Goal: Transaction & Acquisition: Purchase product/service

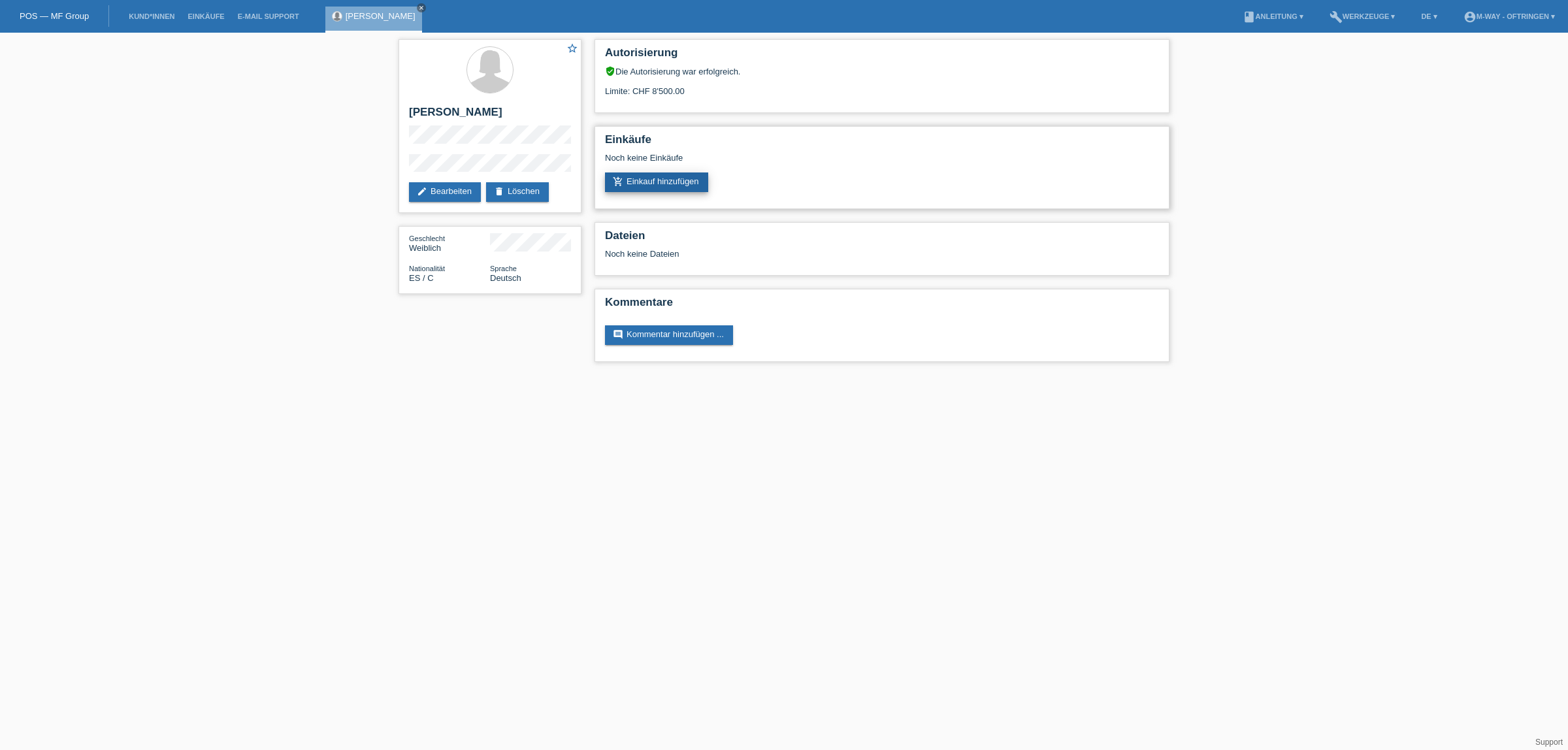
click at [692, 175] on link "add_shopping_cart Einkauf hinzufügen" at bounding box center [656, 182] width 103 height 20
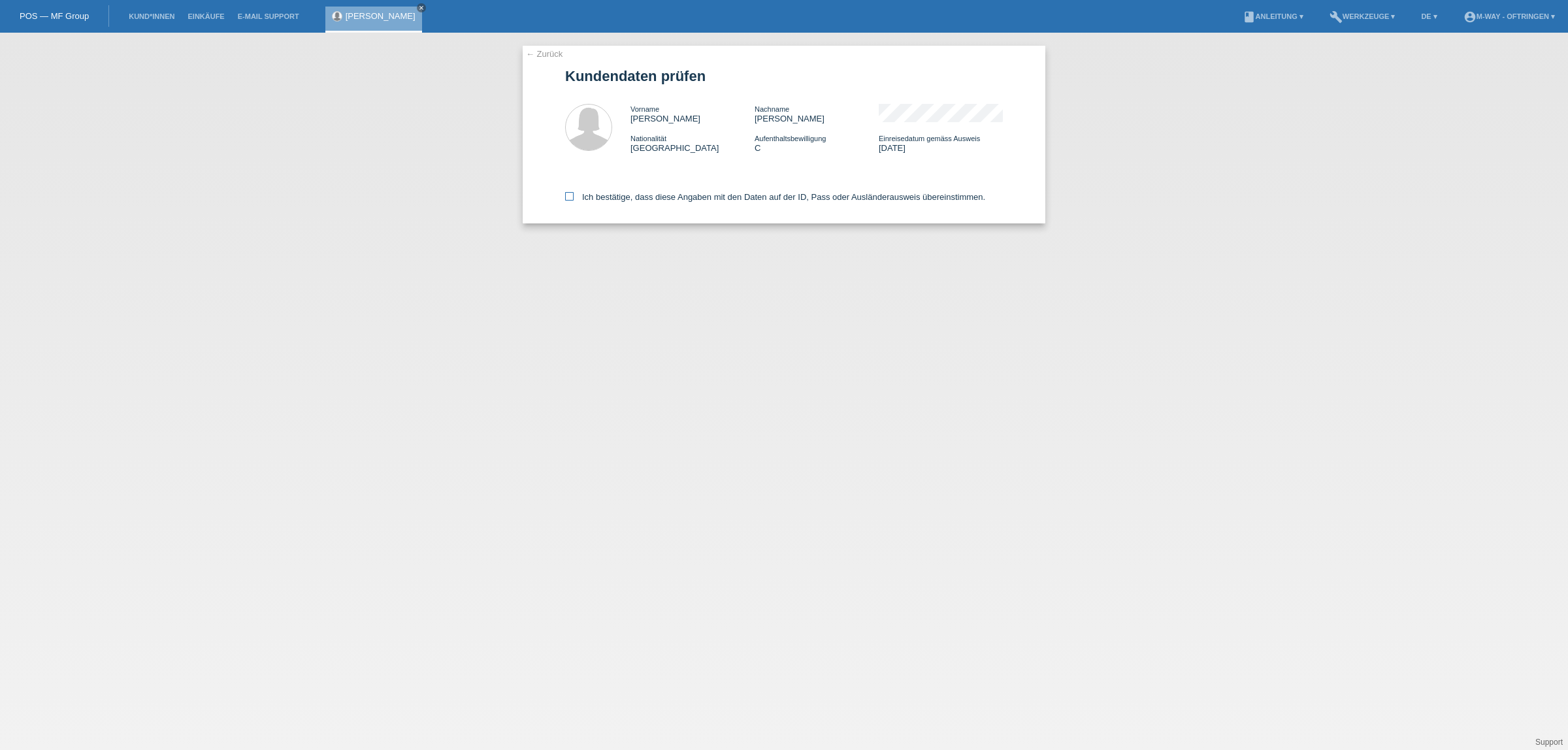
click at [591, 198] on label "Ich bestätige, dass diese Angaben mit den Daten auf der ID, Pass oder Ausländer…" at bounding box center [774, 197] width 420 height 9
click at [573, 198] on input "Ich bestätige, dass diese Angaben mit den Daten auf der ID, Pass oder Ausländer…" at bounding box center [569, 196] width 9 height 9
checkbox input "true"
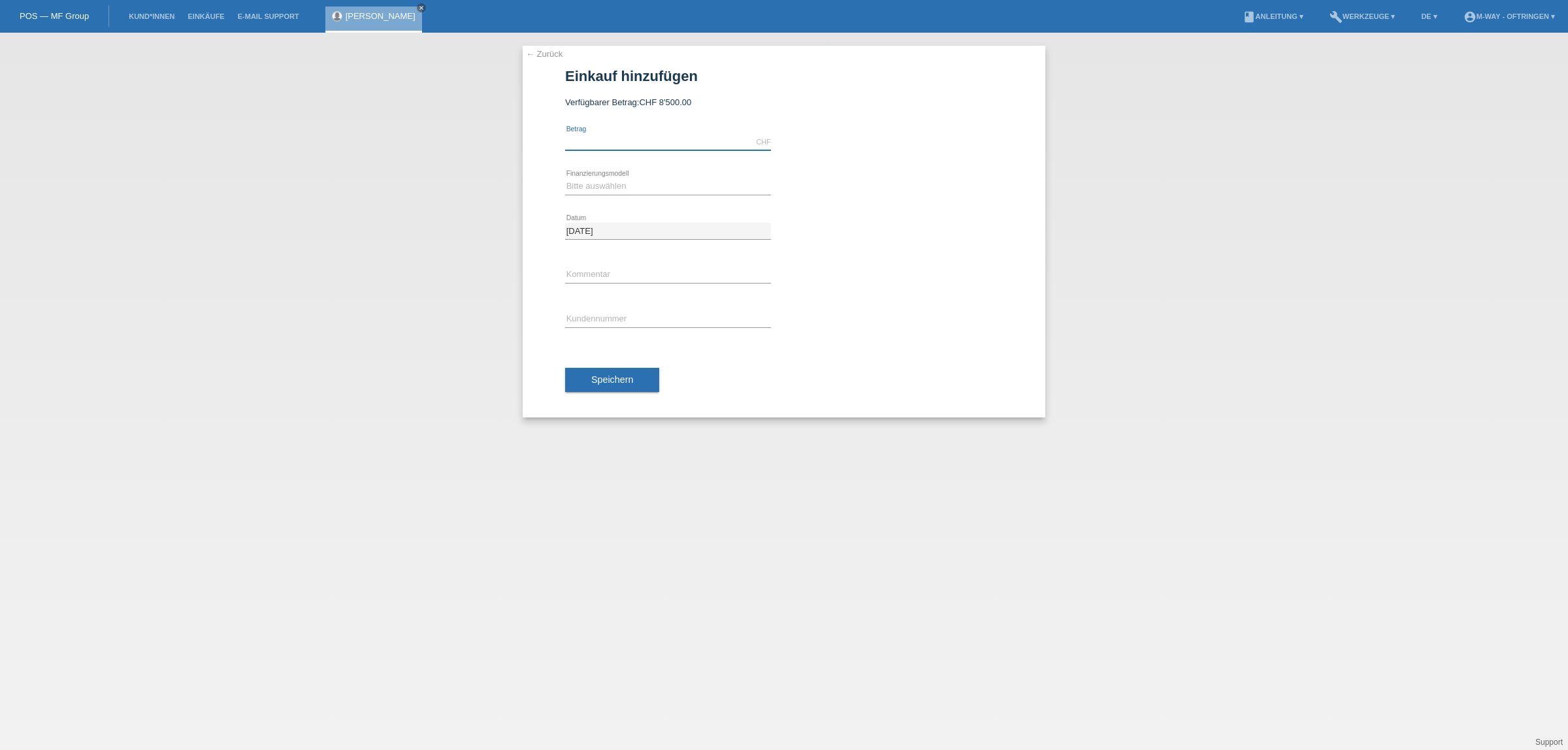
click at [666, 137] on input "text" at bounding box center [667, 142] width 206 height 17
type input "3948.75"
click at [614, 184] on select "Bitte auswählen Fixe Raten Kauf auf Rechnung mit Teilzahlungsoption" at bounding box center [667, 186] width 206 height 16
select select "77"
click at [565, 178] on select "Bitte auswählen Fixe Raten Kauf auf Rechnung mit Teilzahlungsoption" at bounding box center [667, 186] width 206 height 16
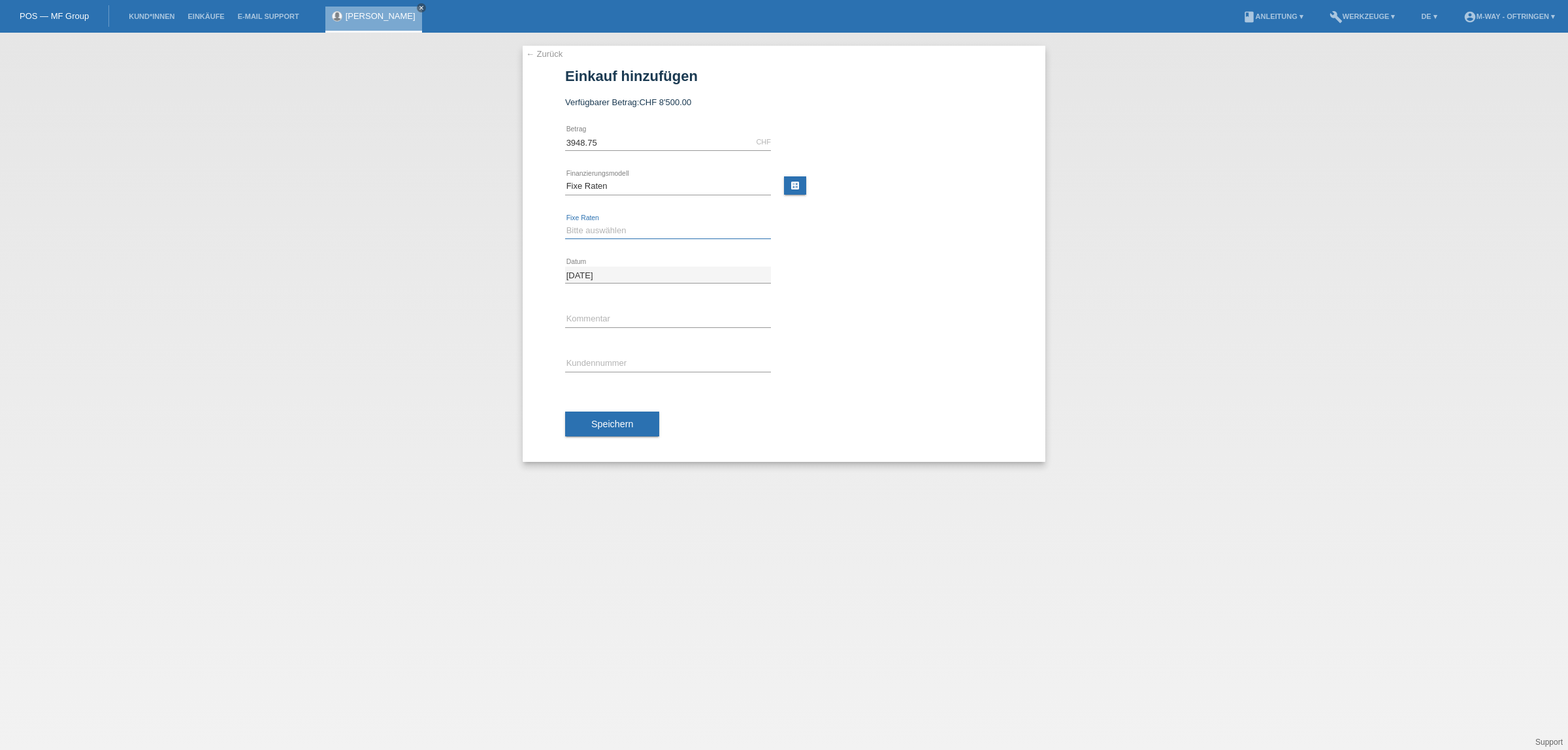
click at [622, 227] on select "Bitte auswählen 4 Raten 5 Raten 6 Raten 7 Raten 8 Raten 9 Raten 10 Raten 11 Rat…" at bounding box center [667, 231] width 206 height 16
select select "202"
click at [565, 223] on select "Bitte auswählen 4 Raten 5 Raten 6 Raten 7 Raten 8 Raten 9 Raten 10 Raten 11 Rat…" at bounding box center [667, 231] width 206 height 16
click at [609, 356] on input "text" at bounding box center [667, 363] width 206 height 17
type input "K194166"
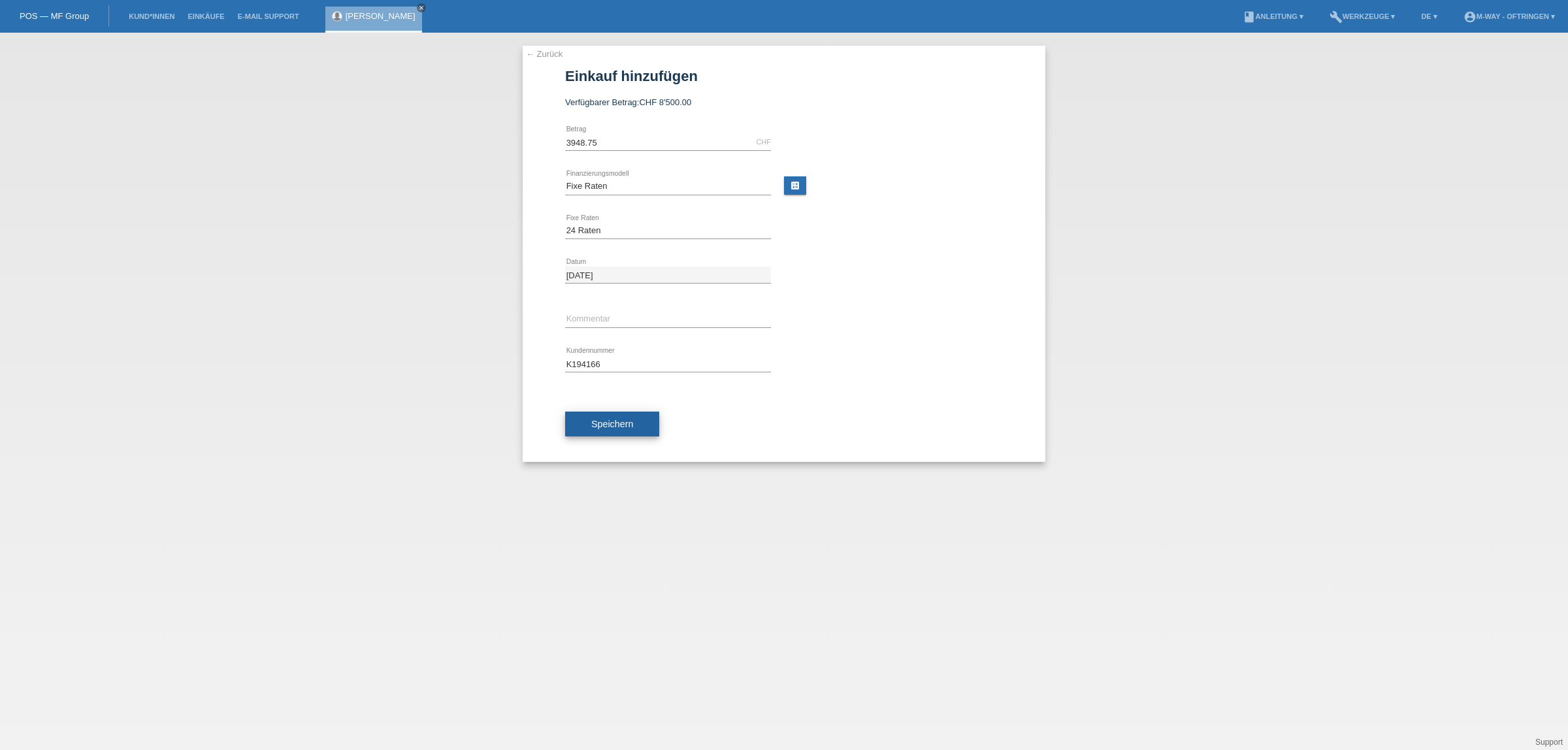
click at [614, 428] on span "Speichern" at bounding box center [612, 424] width 42 height 10
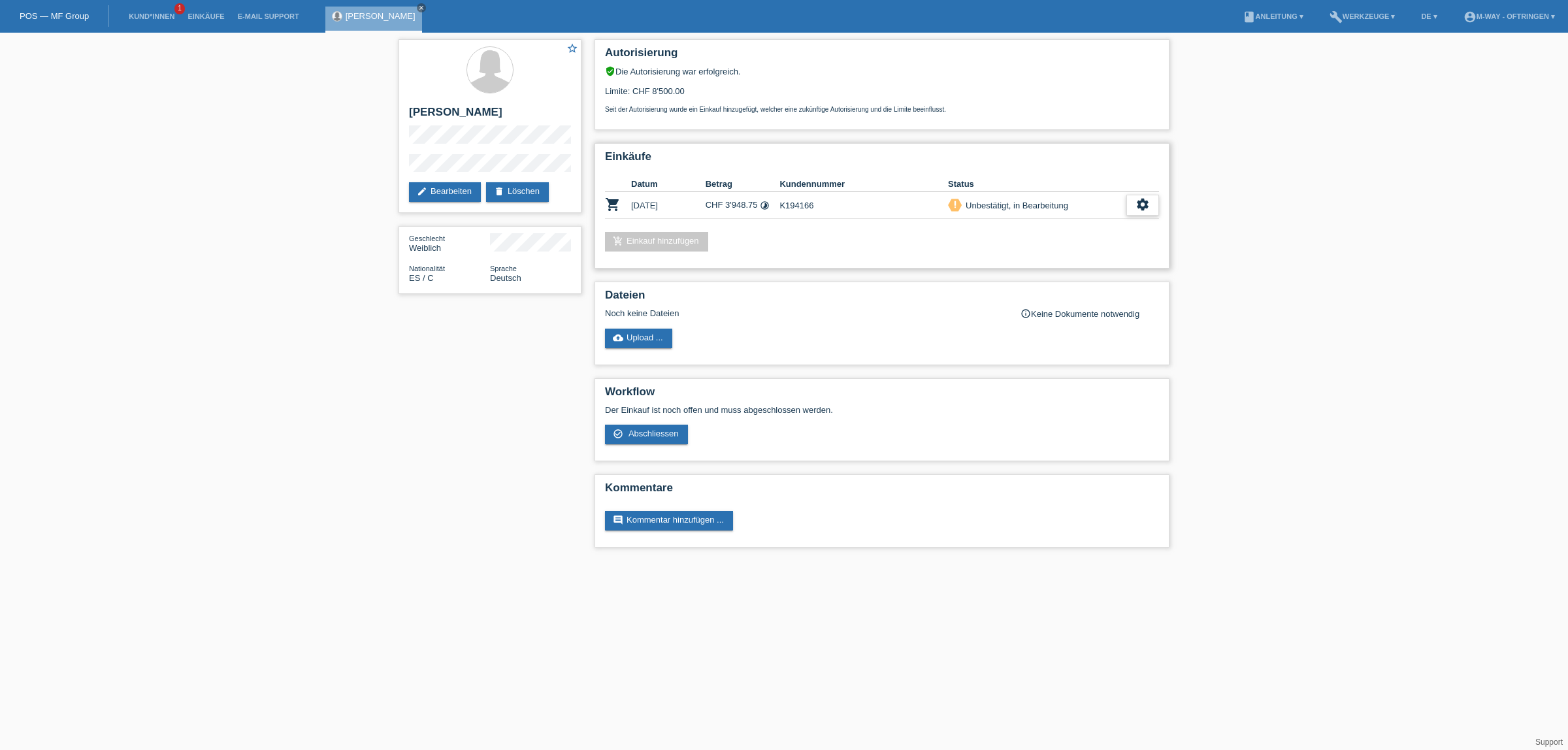
click at [1144, 207] on icon "settings" at bounding box center [1143, 204] width 14 height 14
click at [1116, 259] on div "check_circle_outline Abschliessen" at bounding box center [1095, 261] width 210 height 20
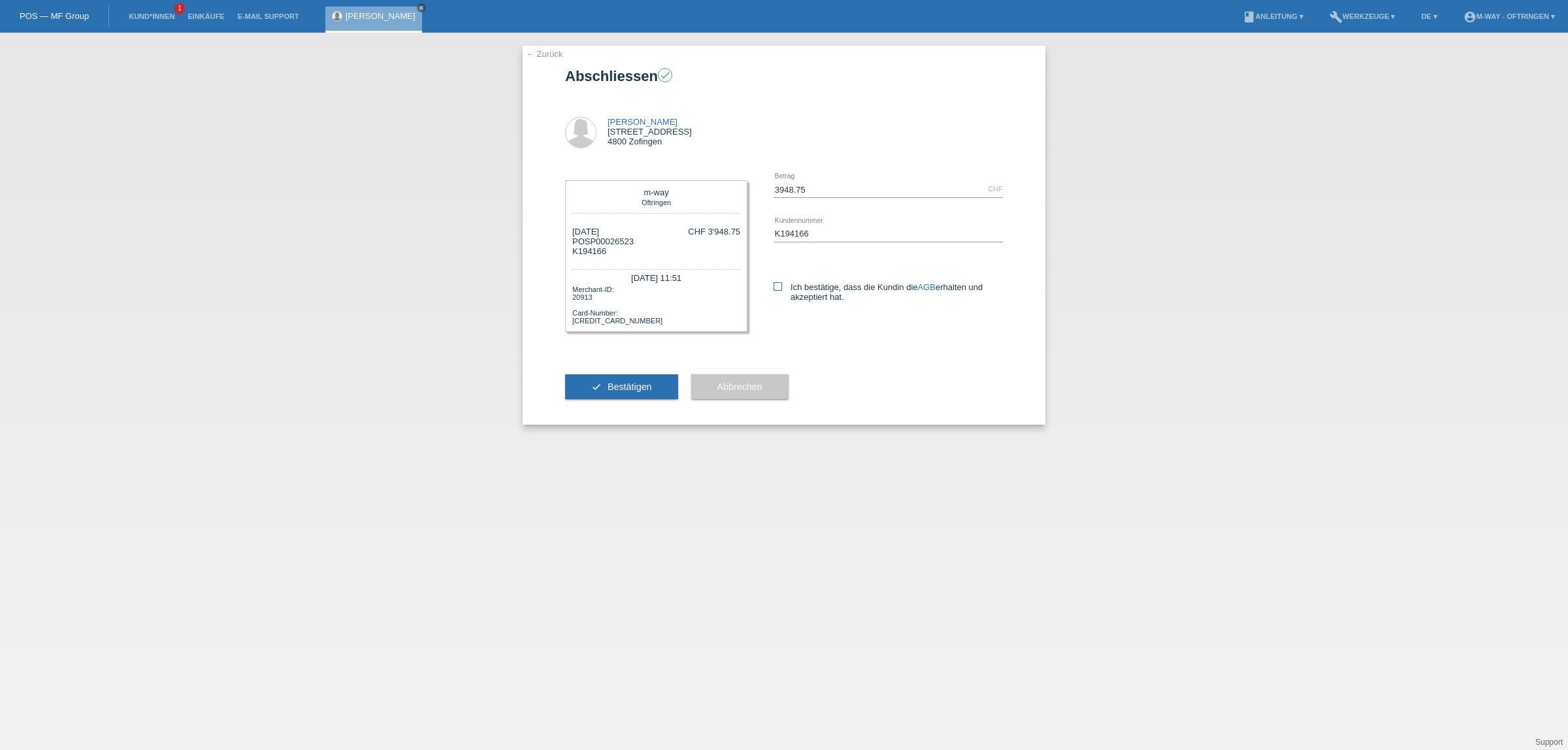
click at [777, 286] on icon at bounding box center [777, 286] width 9 height 9
click at [777, 286] on input "Ich bestätige, dass die Kundin die AGB erhalten und akzeptiert hat." at bounding box center [777, 286] width 9 height 9
checkbox input "true"
click at [643, 387] on span "Bestätigen" at bounding box center [629, 386] width 44 height 10
